Goal: Information Seeking & Learning: Learn about a topic

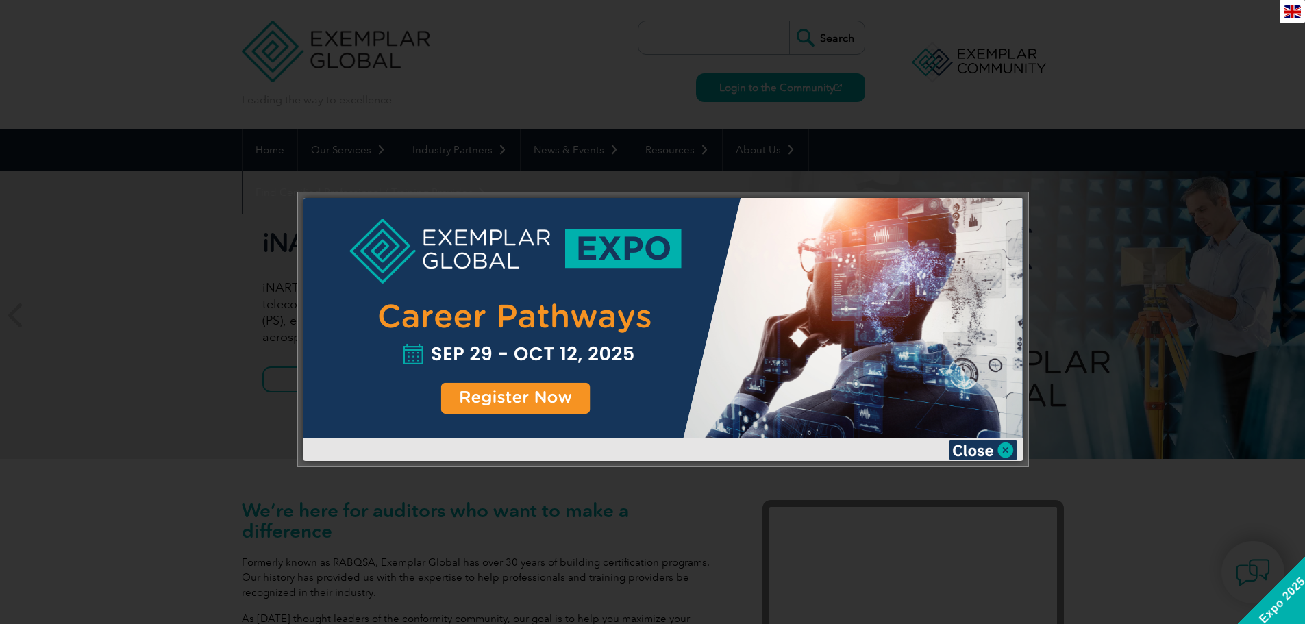
click at [470, 393] on div at bounding box center [663, 318] width 719 height 240
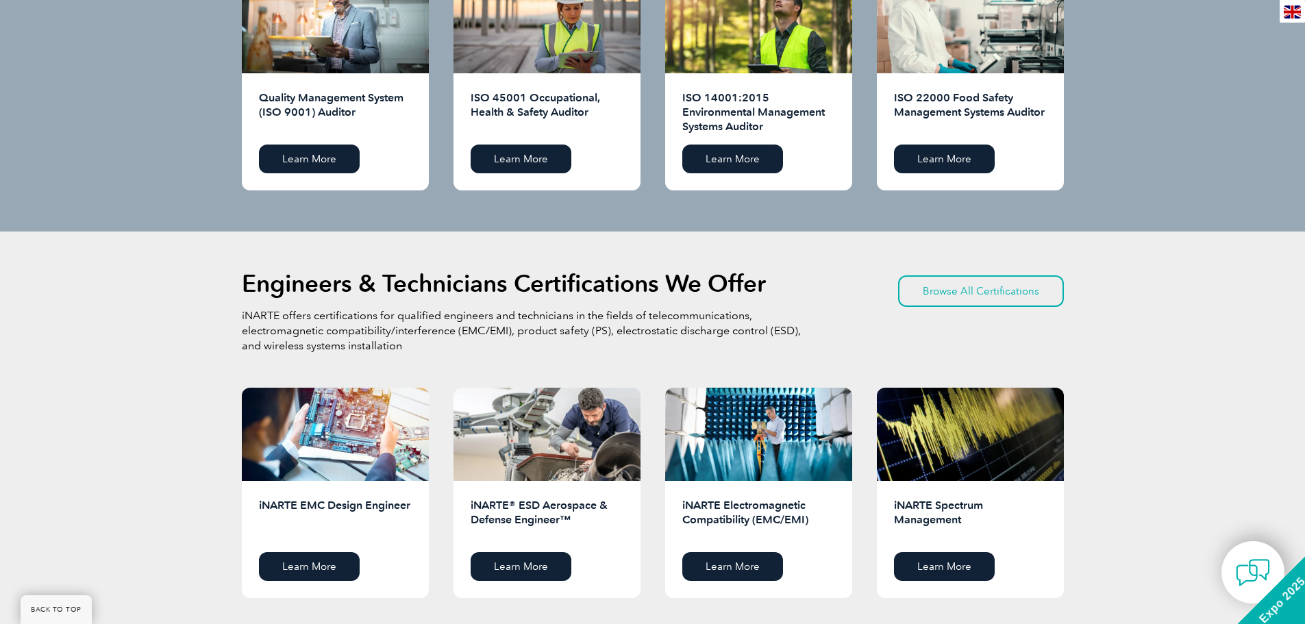
scroll to position [1576, 0]
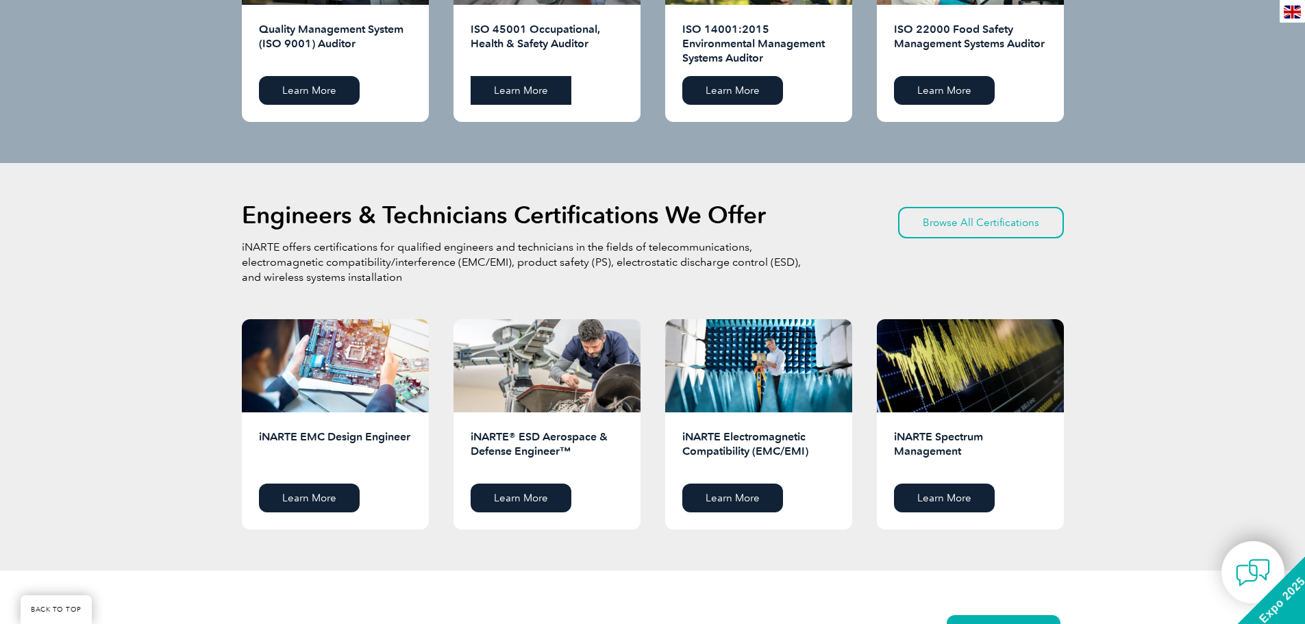
click at [553, 84] on link "Learn More" at bounding box center [521, 90] width 101 height 29
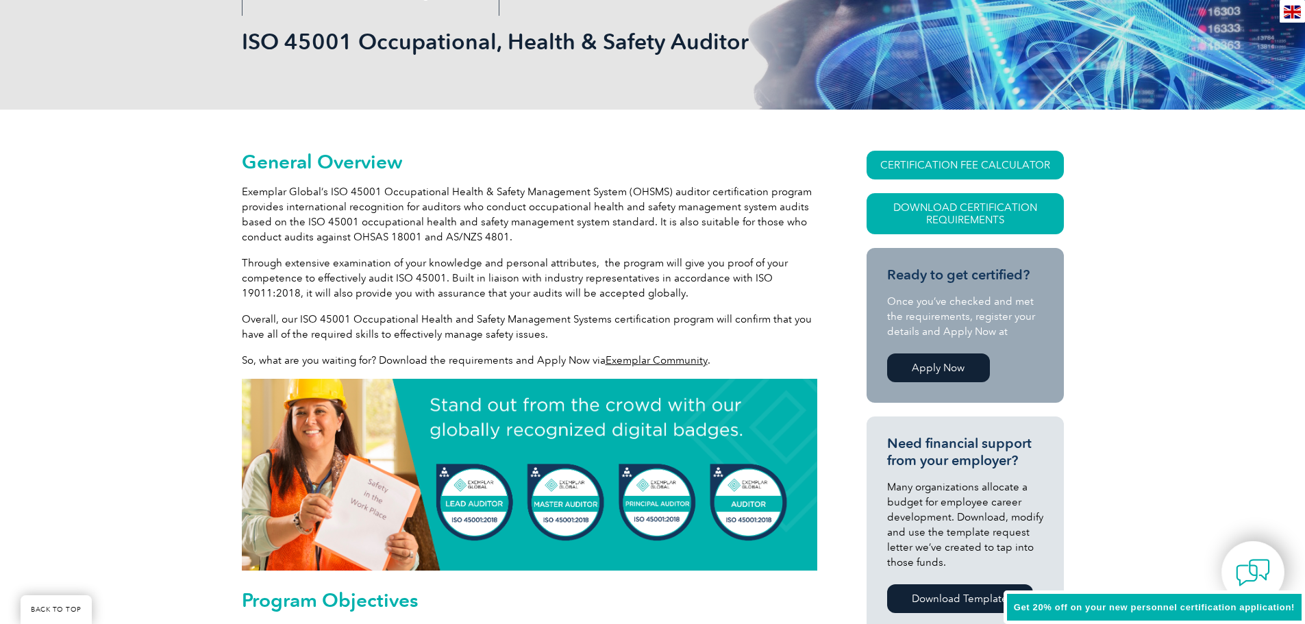
scroll to position [206, 0]
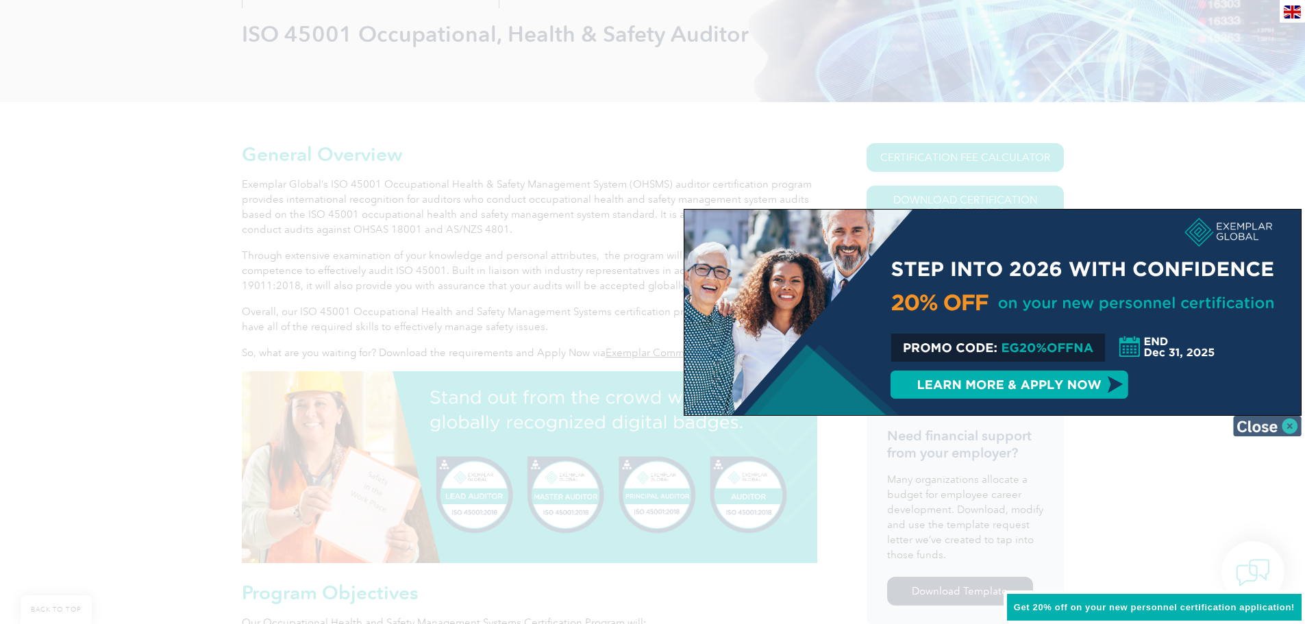
click at [1292, 426] on img at bounding box center [1267, 426] width 69 height 21
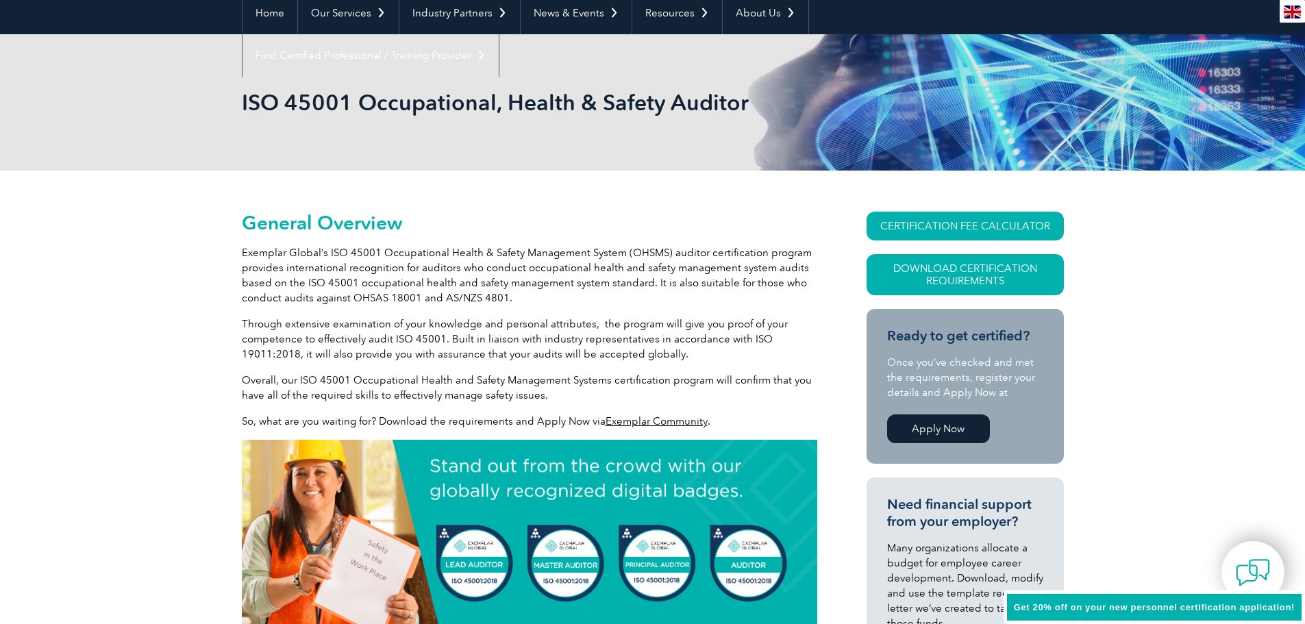
scroll to position [69, 0]
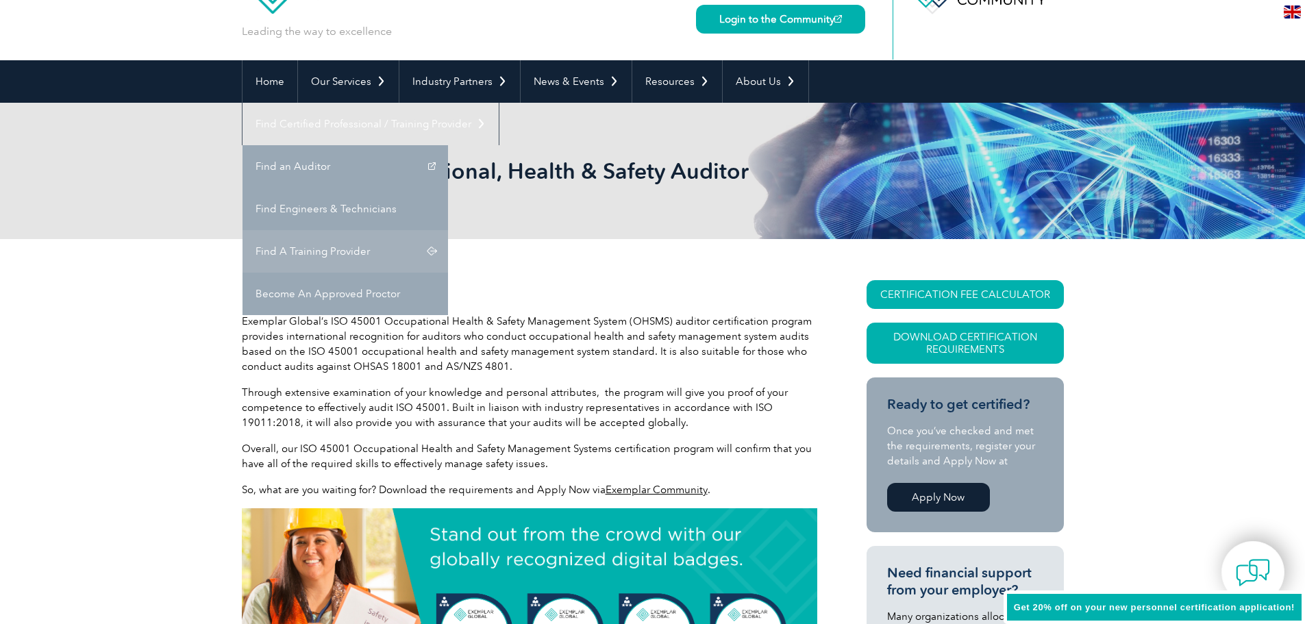
click at [448, 230] on link "Find A Training Provider" at bounding box center [346, 251] width 206 height 42
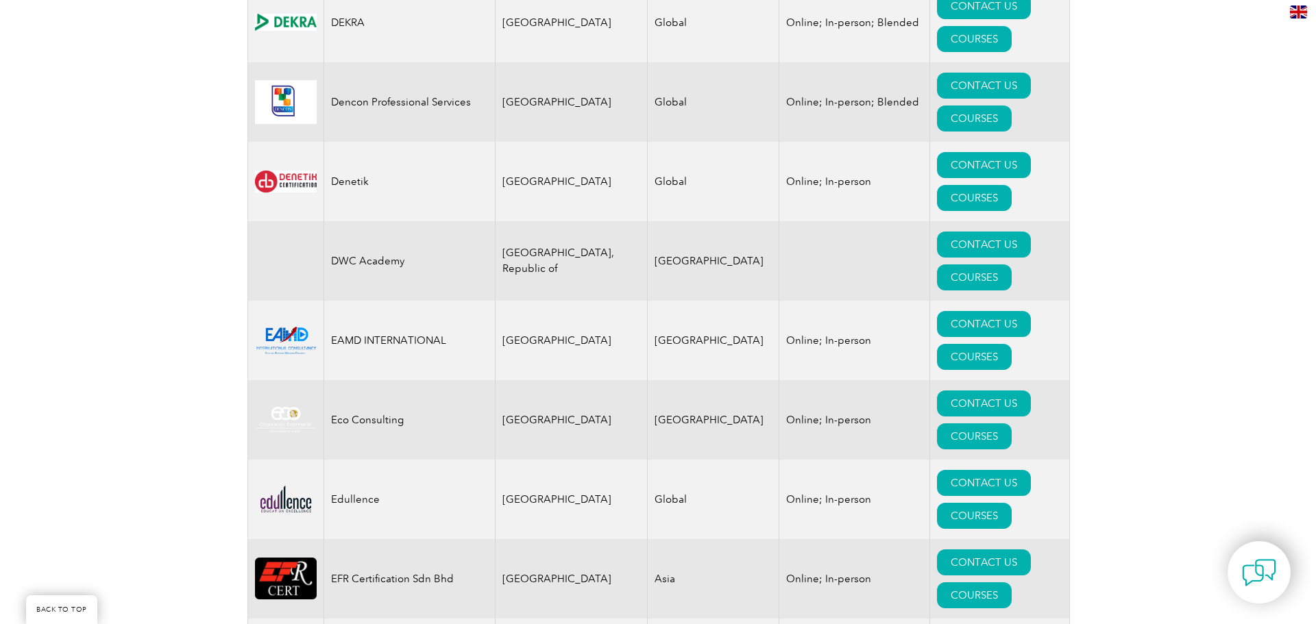
scroll to position [6303, 0]
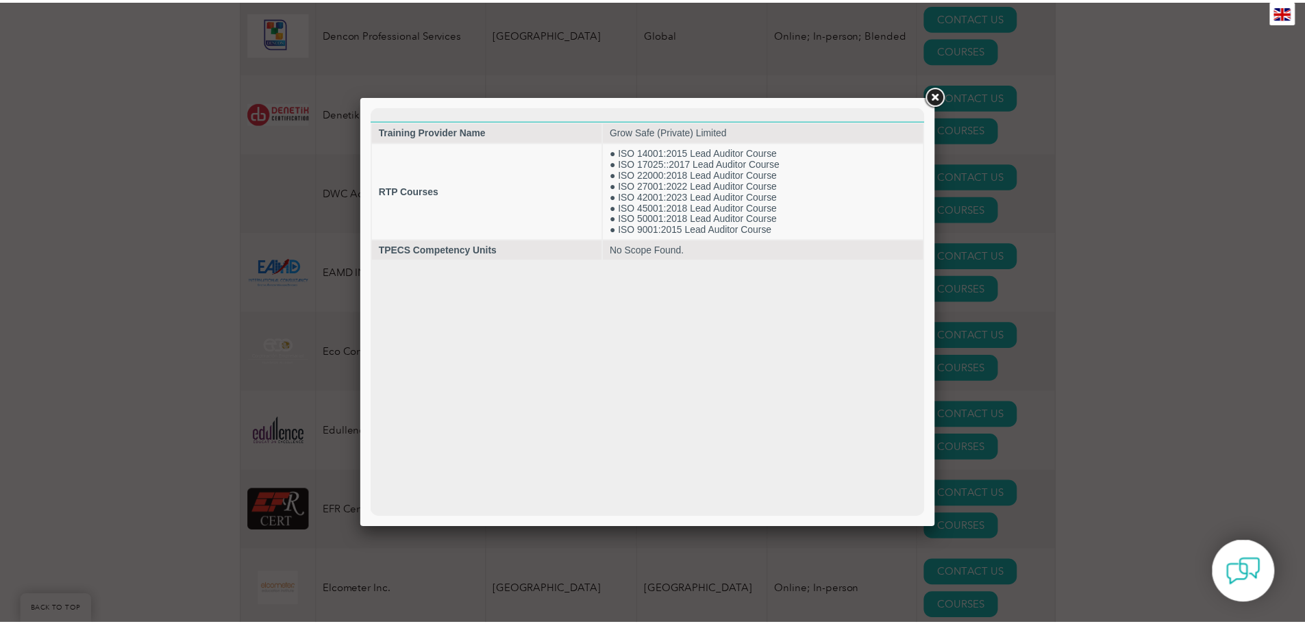
scroll to position [0, 0]
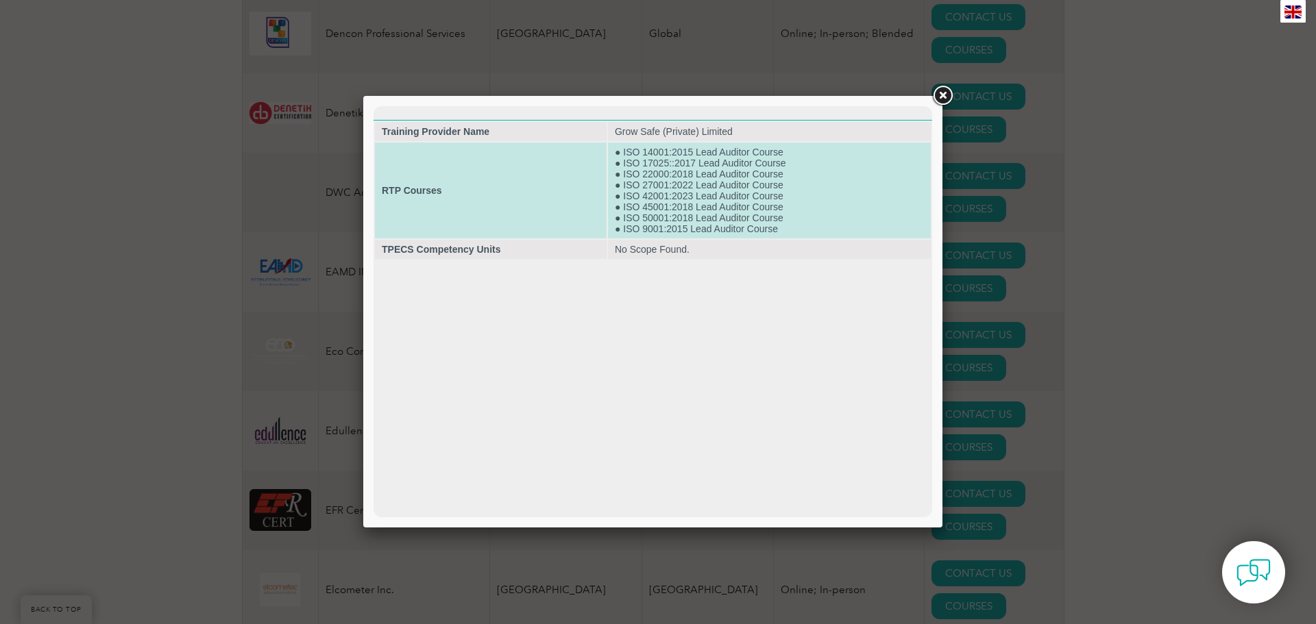
click at [675, 155] on td "● ISO 14001:2015 Lead Auditor Course ● ISO 17025::2017 Lead Auditor Course ● IS…" at bounding box center [769, 191] width 323 height 96
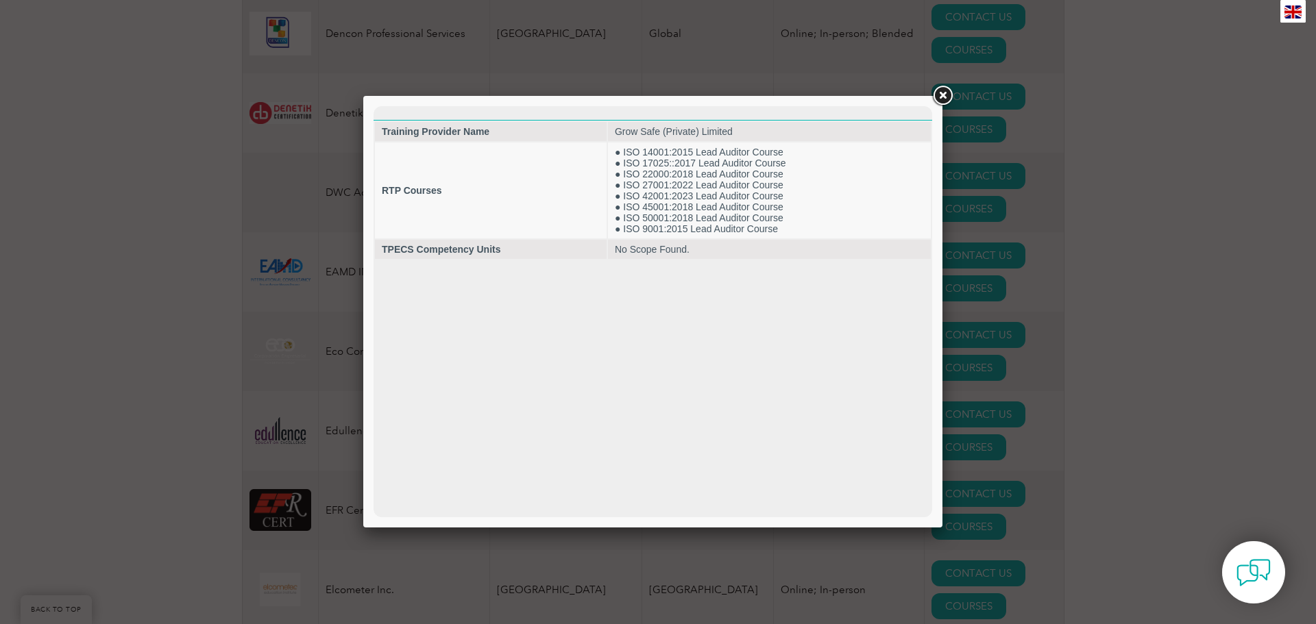
click at [946, 92] on link at bounding box center [942, 96] width 25 height 25
